Goal: Transaction & Acquisition: Purchase product/service

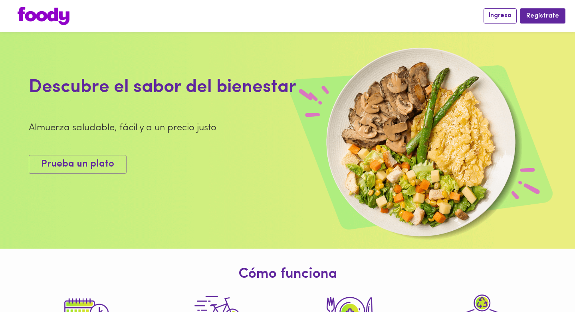
click at [506, 17] on span "Ingresa" at bounding box center [499, 16] width 23 height 8
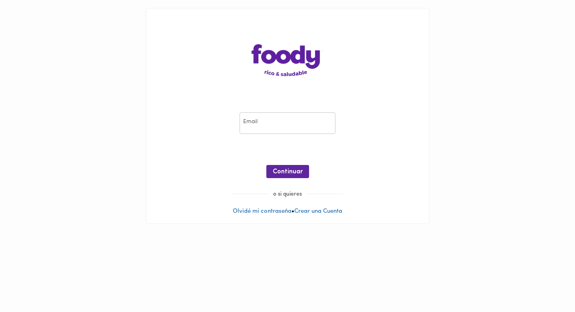
click at [277, 123] on input "email" at bounding box center [287, 124] width 96 height 22
type input "mariacamilaparradiaz@gmail.com"
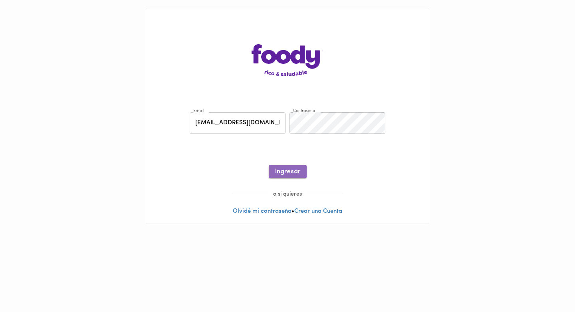
click at [294, 172] on span "Ingresar" at bounding box center [287, 172] width 25 height 8
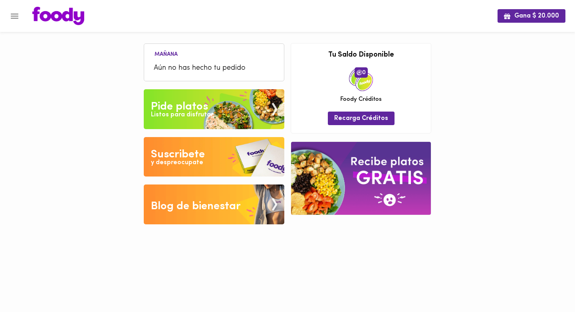
click at [14, 15] on icon "Menu" at bounding box center [15, 16] width 10 height 10
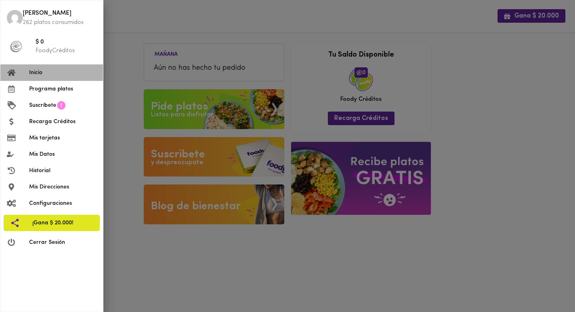
click at [48, 76] on span "Inicio" at bounding box center [62, 73] width 67 height 8
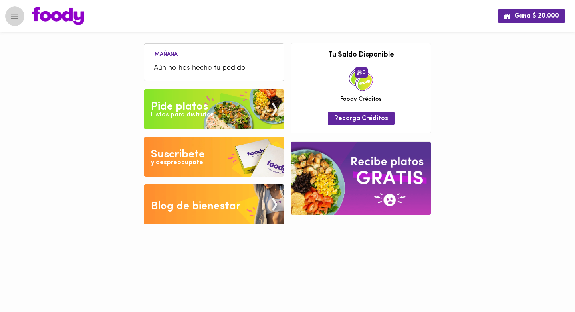
click at [18, 21] on button "Menu" at bounding box center [15, 16] width 20 height 20
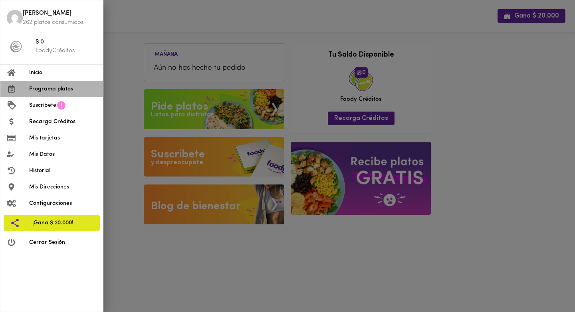
click at [38, 91] on span "Programa platos" at bounding box center [62, 89] width 67 height 8
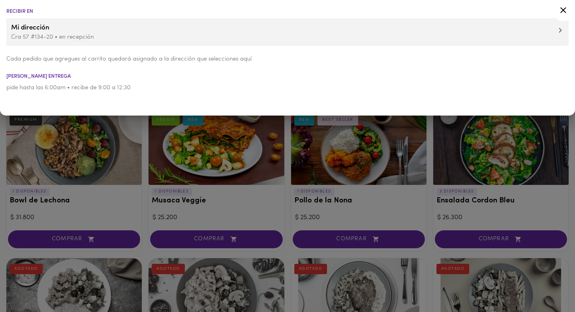
click at [252, 178] on div at bounding box center [287, 156] width 575 height 312
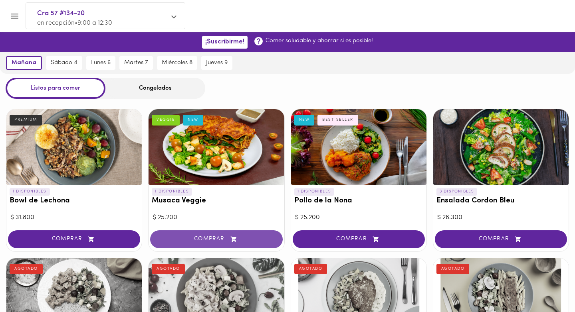
click at [206, 239] on span "COMPRAR" at bounding box center [216, 239] width 112 height 7
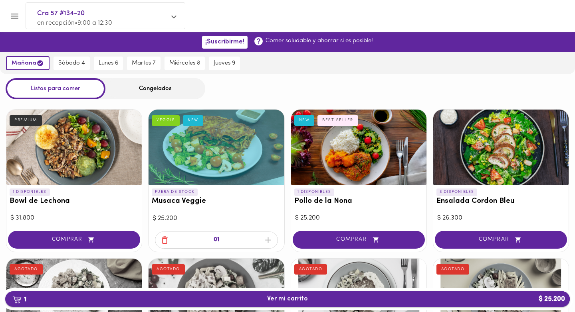
click at [280, 305] on button "1 Ver mi carrito $ 25.200" at bounding box center [287, 300] width 564 height 16
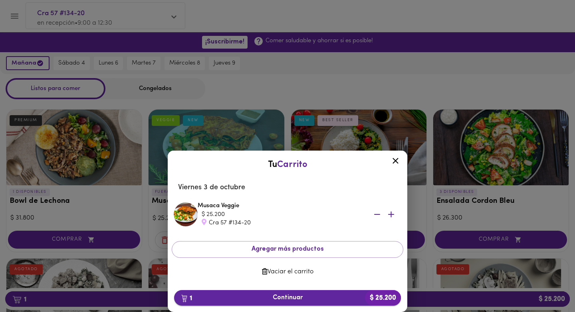
click at [339, 299] on span "1 Continuar $ 25.200" at bounding box center [287, 299] width 214 height 8
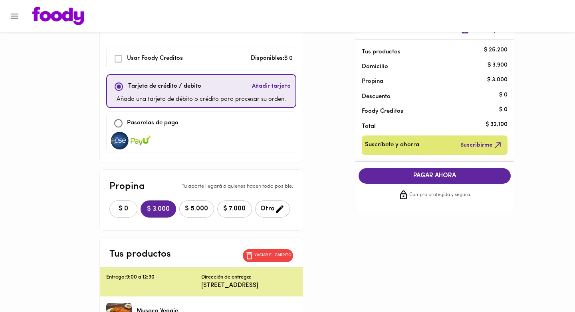
scroll to position [33, 0]
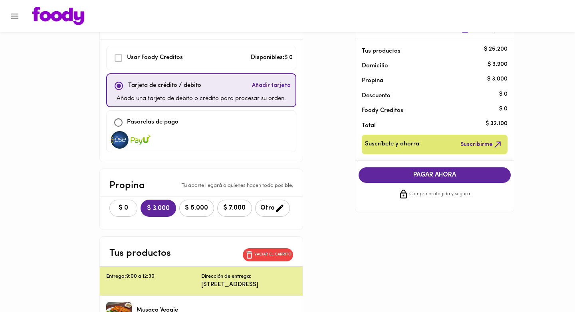
click at [123, 202] on button "$ 0" at bounding box center [123, 208] width 28 height 17
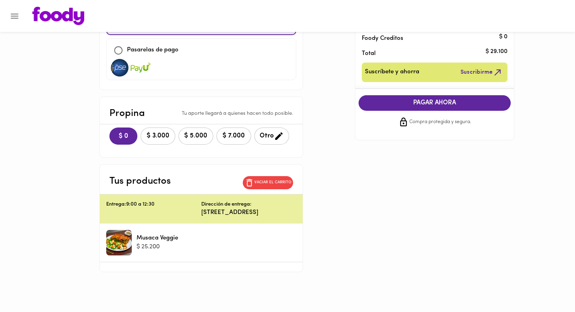
click at [449, 101] on span "PAGAR AHORA" at bounding box center [434, 103] width 136 height 8
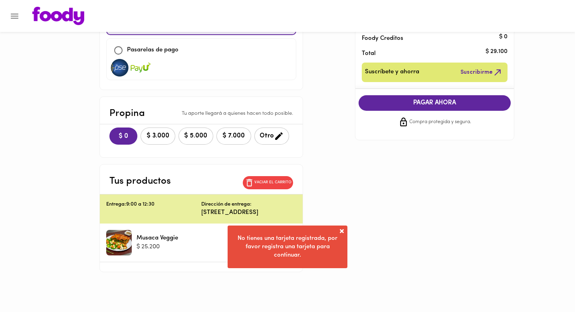
click at [347, 235] on div "No tienes una tarjeta registrada, por favor registra una tarjeta para continuar." at bounding box center [287, 247] width 120 height 43
click at [342, 234] on span at bounding box center [342, 231] width 8 height 8
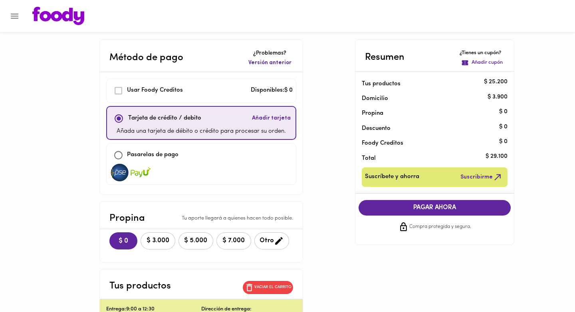
scroll to position [0, 0]
click at [223, 151] on div "Pasarelas de pago" at bounding box center [201, 155] width 183 height 17
checkbox input "false"
checkbox input "true"
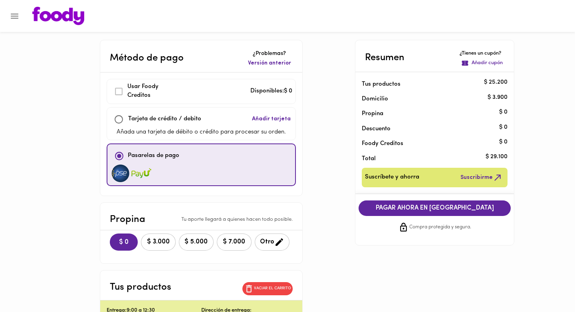
click at [419, 208] on span "PAGAR AHORA EN PASARELA" at bounding box center [434, 209] width 136 height 8
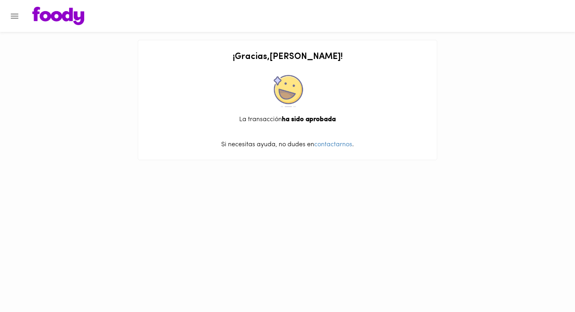
click at [19, 10] on button "Menu" at bounding box center [15, 16] width 20 height 20
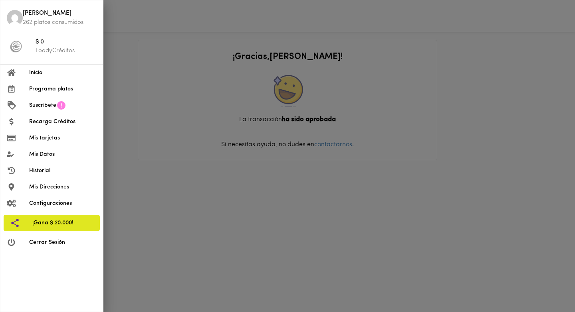
click at [50, 76] on span "Inicio" at bounding box center [62, 73] width 67 height 8
